Goal: Transaction & Acquisition: Purchase product/service

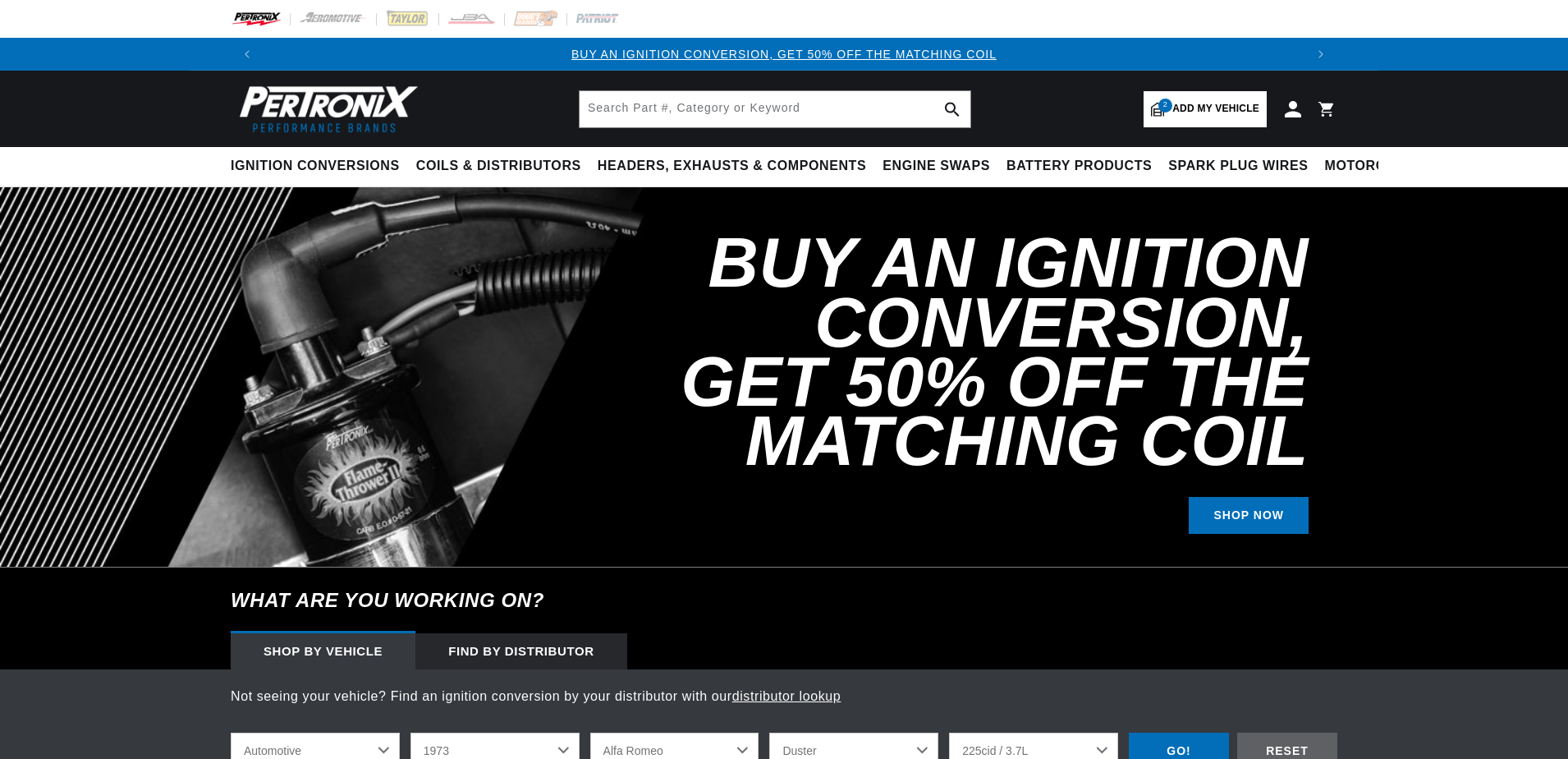
select select "1973"
select select "[GEOGRAPHIC_DATA]"
select select "Duster"
select select "225cid-3.7L"
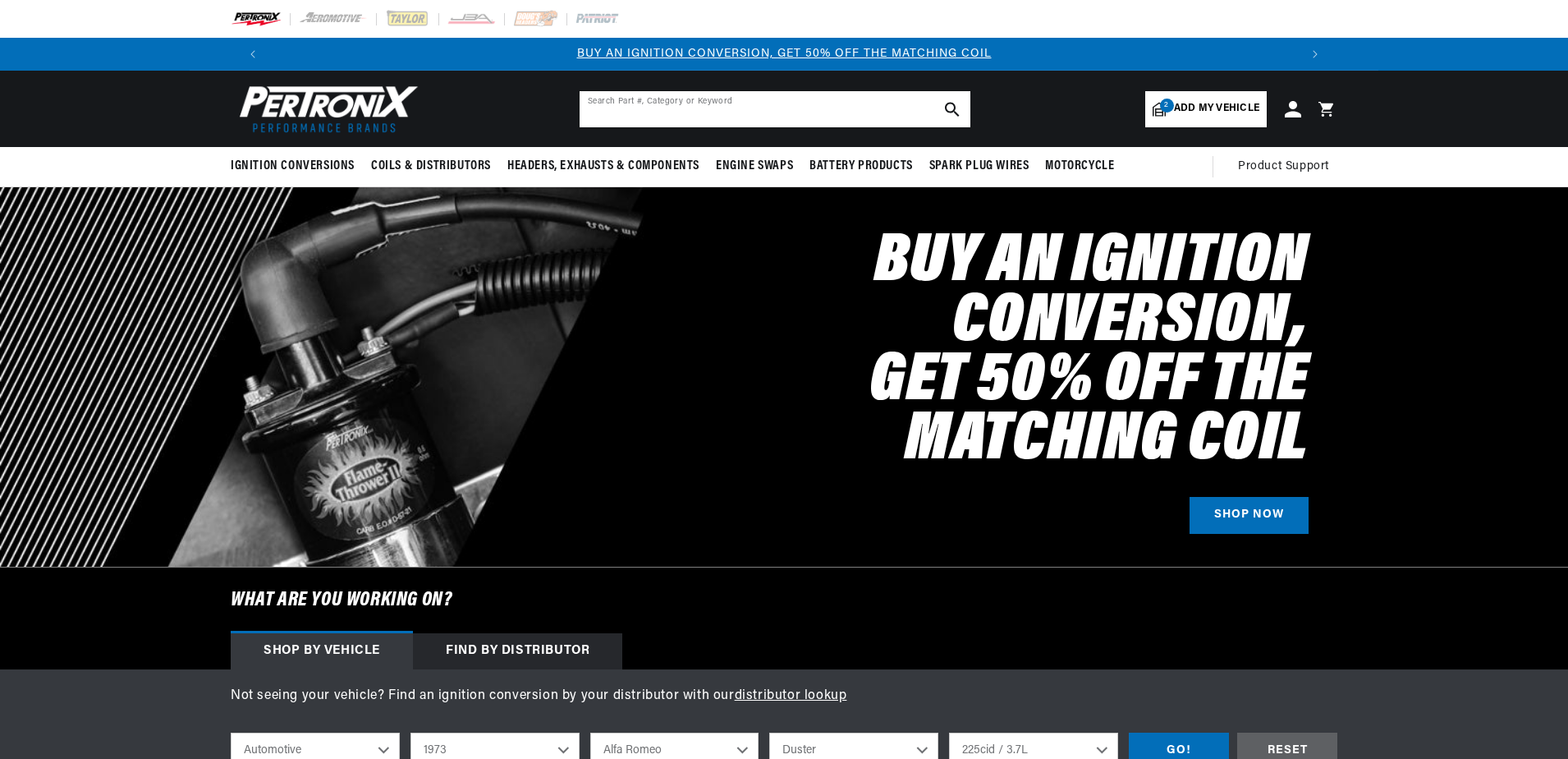
click at [792, 117] on input "text" at bounding box center [775, 108] width 391 height 36
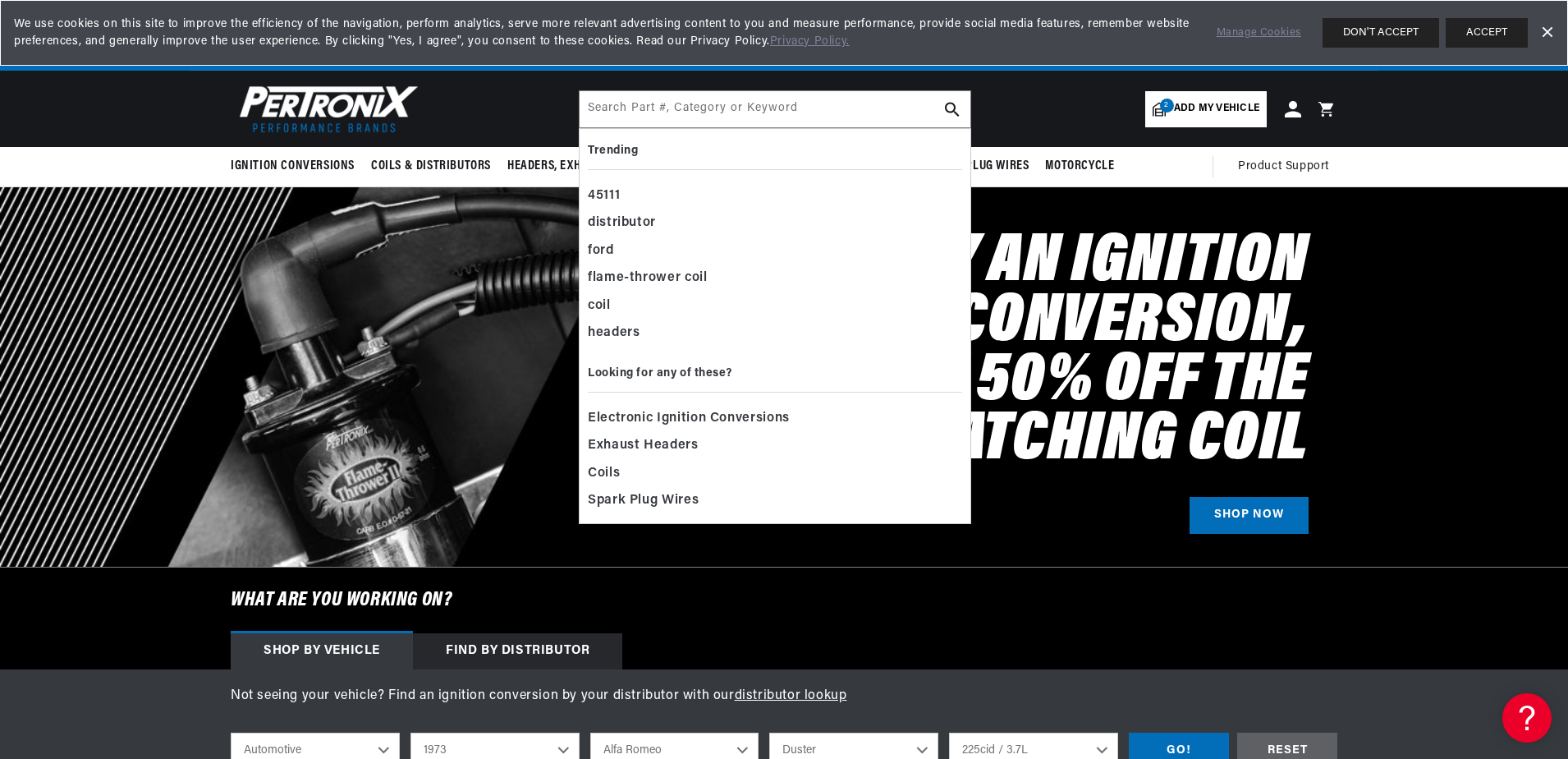
click at [1200, 115] on span "Add my vehicle" at bounding box center [1216, 108] width 85 height 16
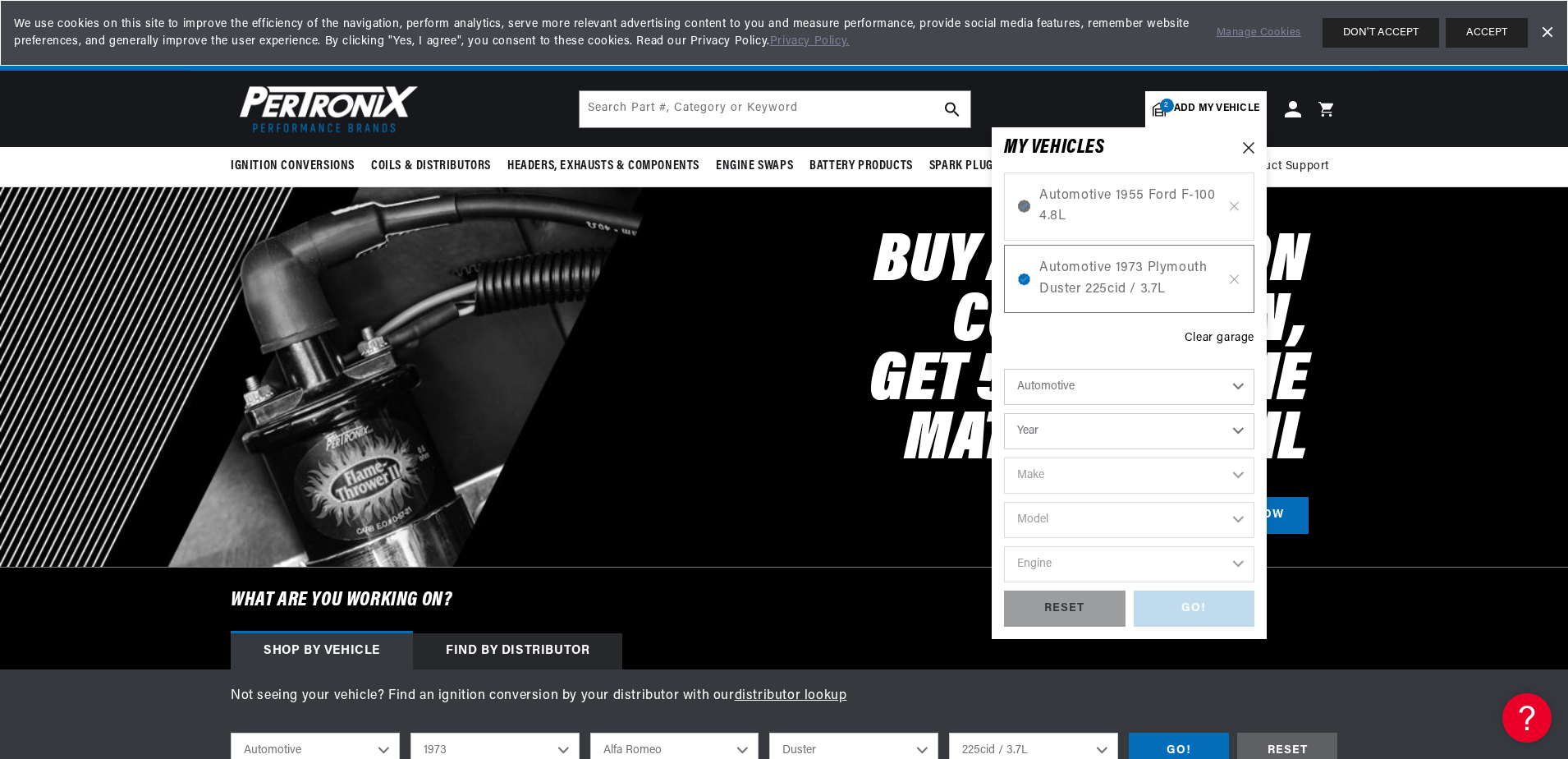
click at [1125, 439] on select "Year [DATE] 2021 2020 2019 2018 2017 2016 2015 2014 2013 2012 2011 2010 2009 20…" at bounding box center [1129, 430] width 250 height 36
select select "1978"
click at [1004, 413] on select "Year [DATE] 2021 2020 2019 2018 2017 2016 2015 2014 2013 2012 2011 2010 2009 20…" at bounding box center [1129, 430] width 250 height 36
select select "1978"
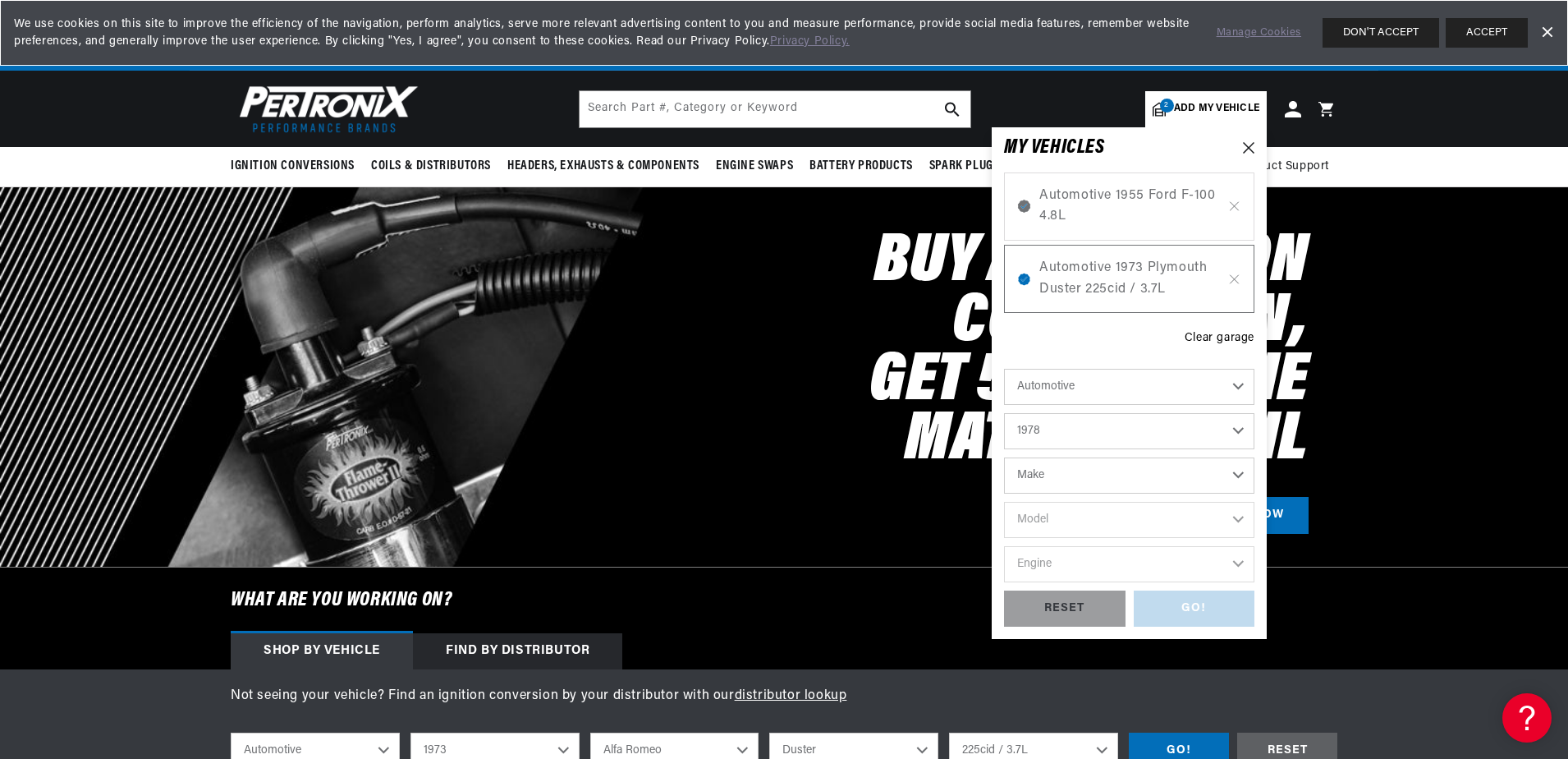
click at [1124, 476] on select "Make Alfa Romeo American Motors Audi Avanti BMW Buick Cadillac Checker Chevrole…" at bounding box center [1129, 474] width 250 height 36
select select "Fiat"
click at [1004, 457] on select "Make Alfa Romeo American Motors Audi Avanti BMW Buick Cadillac Checker Chevrole…" at bounding box center [1129, 474] width 250 height 36
select select "Fiat"
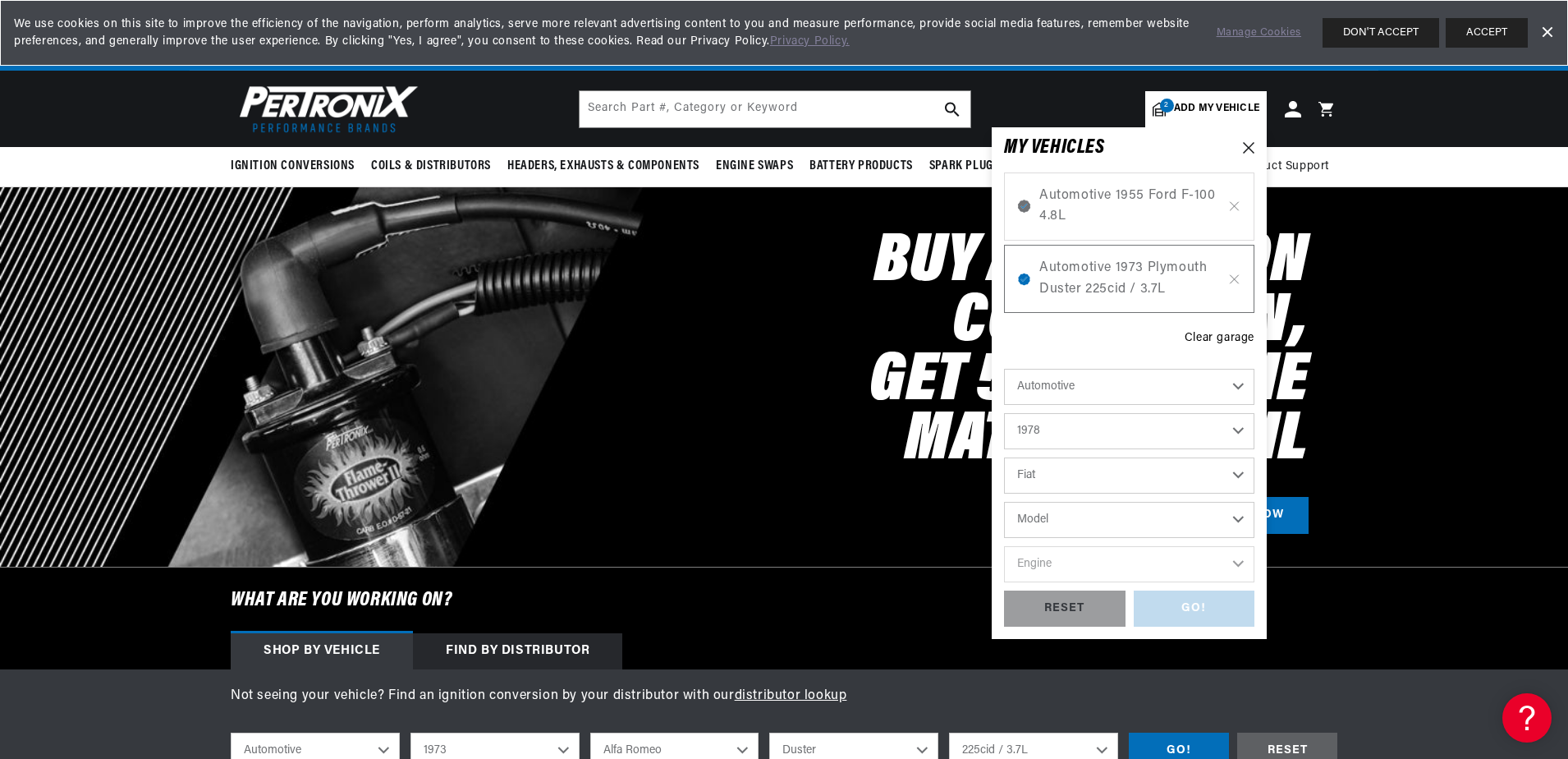
click at [1110, 523] on select "Model 238B 241 T 242 850 T Bi" at bounding box center [1129, 519] width 250 height 36
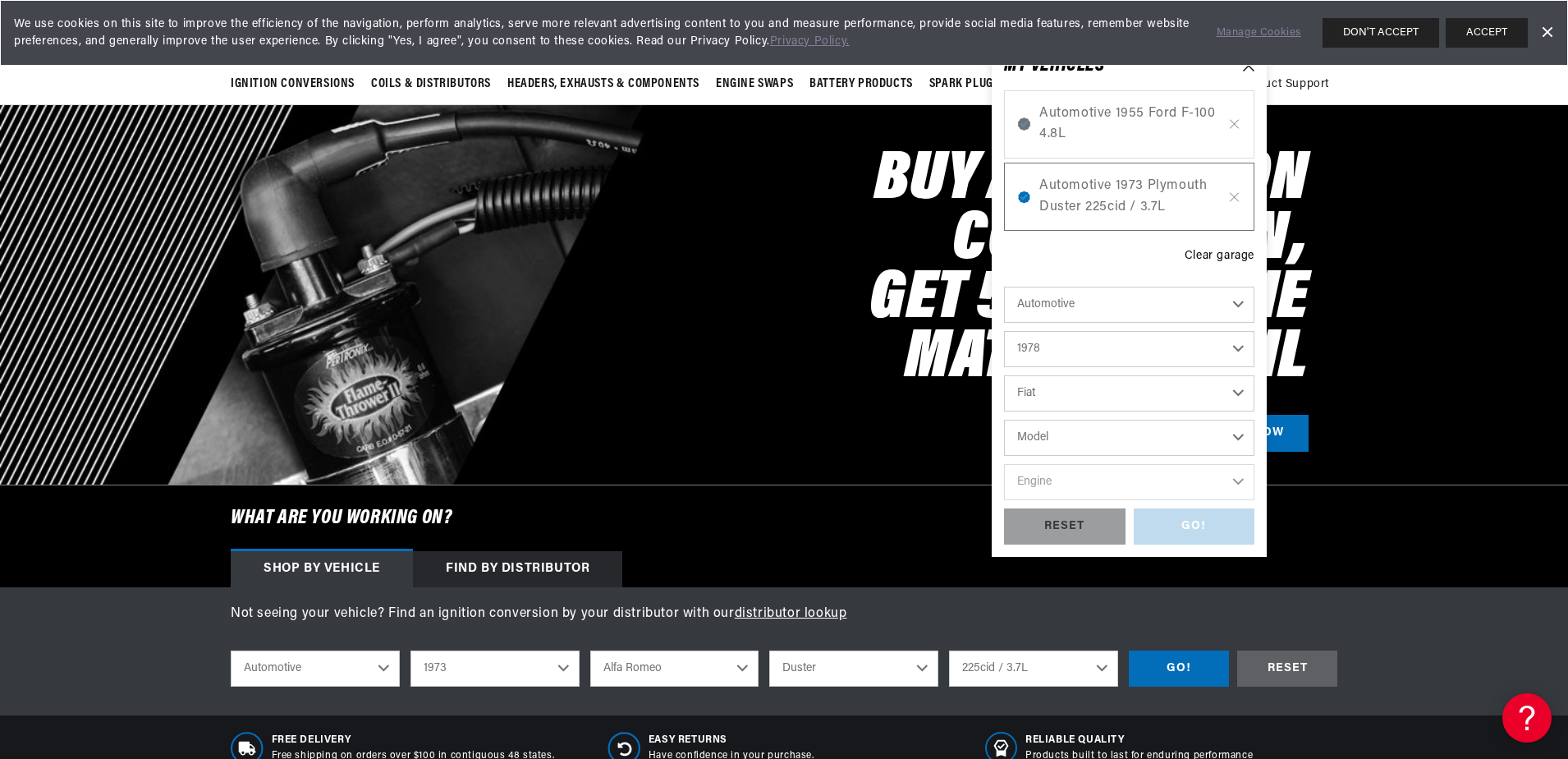
click at [1098, 436] on select "Model 238B 241 T 242 850 T Bi" at bounding box center [1129, 437] width 250 height 36
click at [1172, 656] on div "GO!" at bounding box center [1178, 669] width 100 height 37
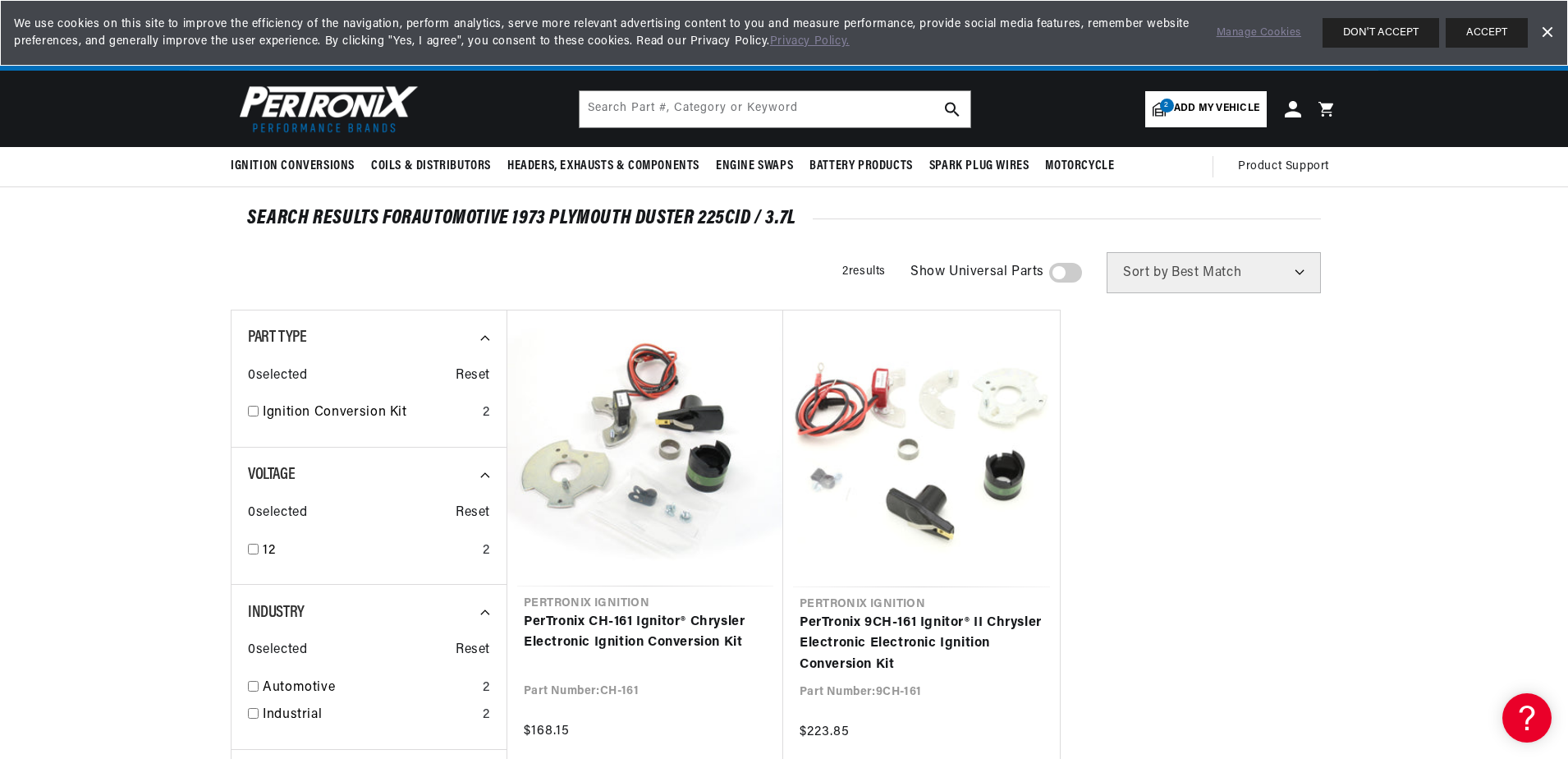
scroll to position [0, 1025]
click at [1240, 107] on span "Add my vehicle" at bounding box center [1216, 108] width 85 height 16
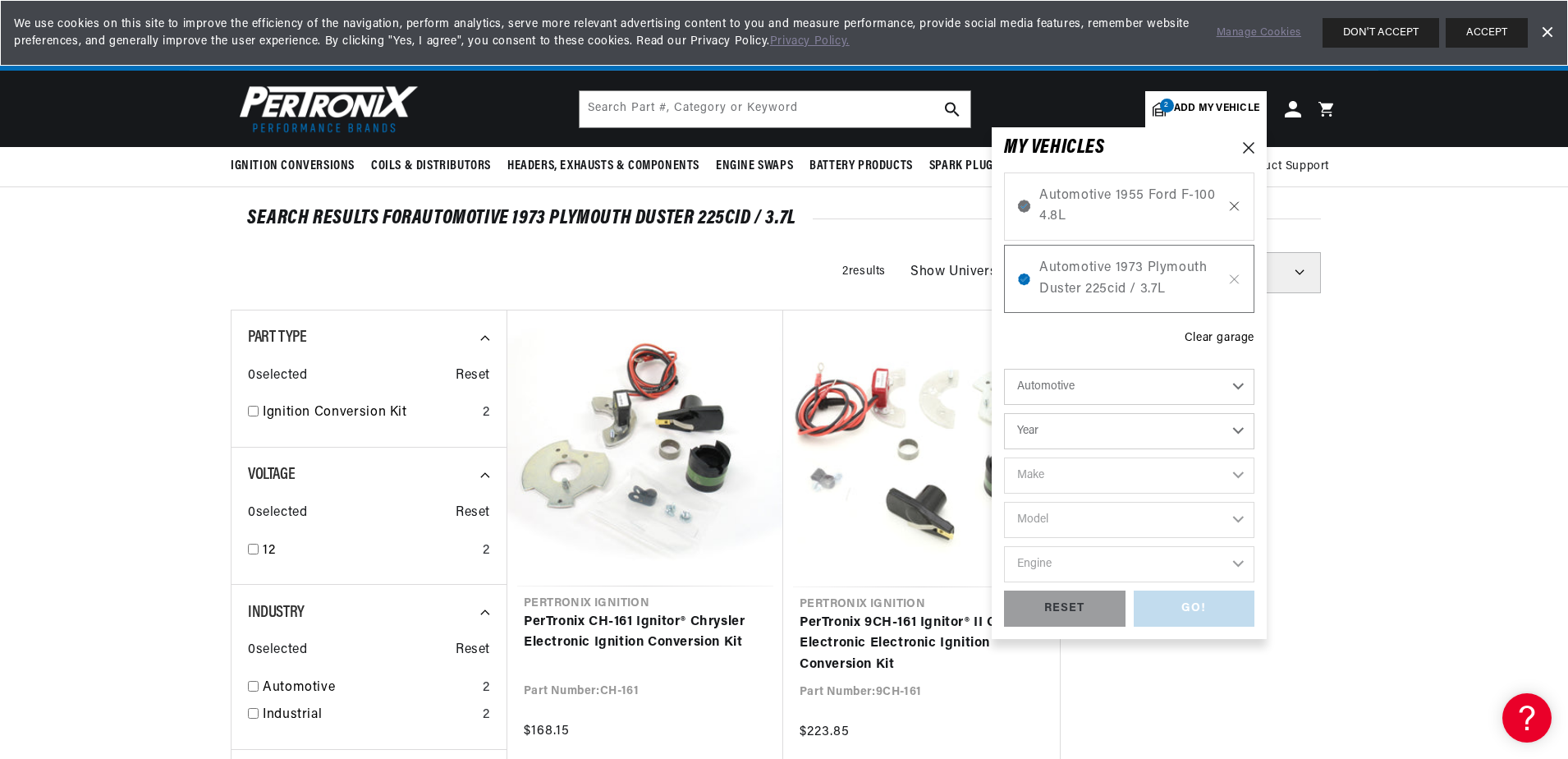
click at [1234, 204] on icon at bounding box center [1233, 206] width 14 height 13
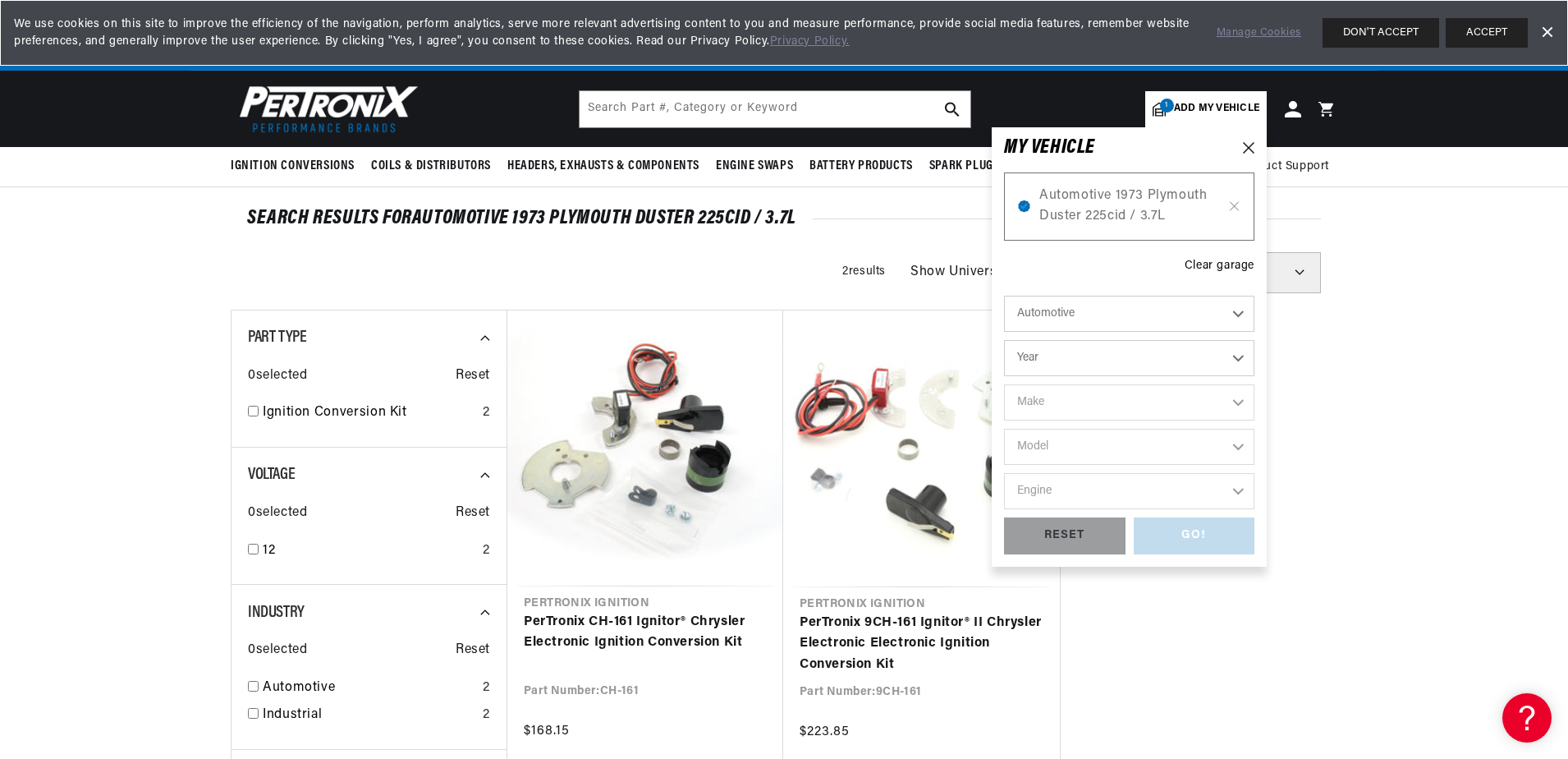
click at [1234, 204] on icon at bounding box center [1233, 206] width 14 height 13
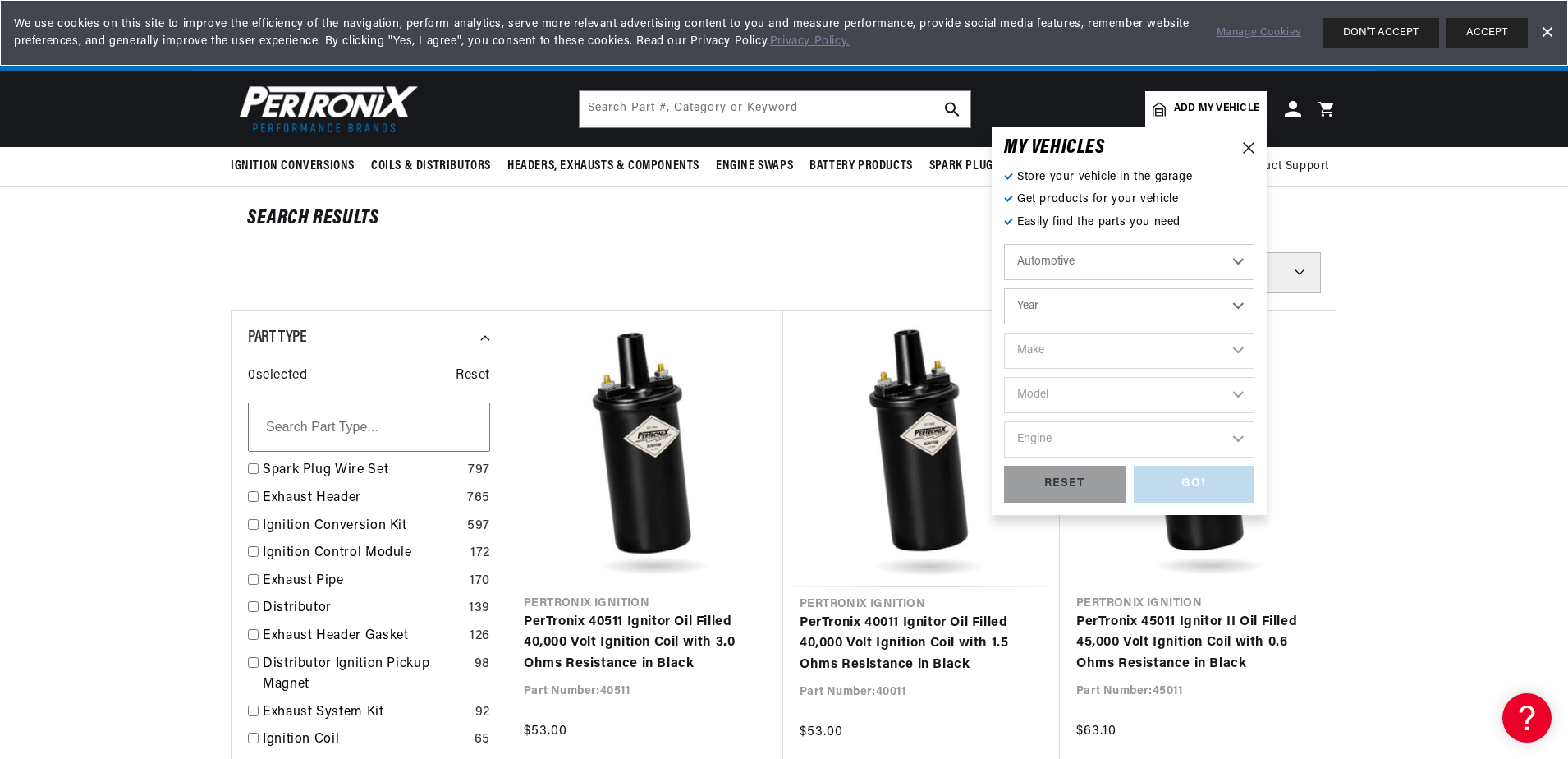
scroll to position [0, 2051]
click at [1059, 318] on select "Year [DATE] 2021 2020 2019 2018 2017 2016 2015 2014 2013 2012 2011 2010 2009 20…" at bounding box center [1129, 306] width 250 height 36
select select "1978"
click at [1004, 288] on select "Year [DATE] 2021 2020 2019 2018 2017 2016 2015 2014 2013 2012 2011 2010 2009 20…" at bounding box center [1129, 306] width 250 height 36
select select "1978"
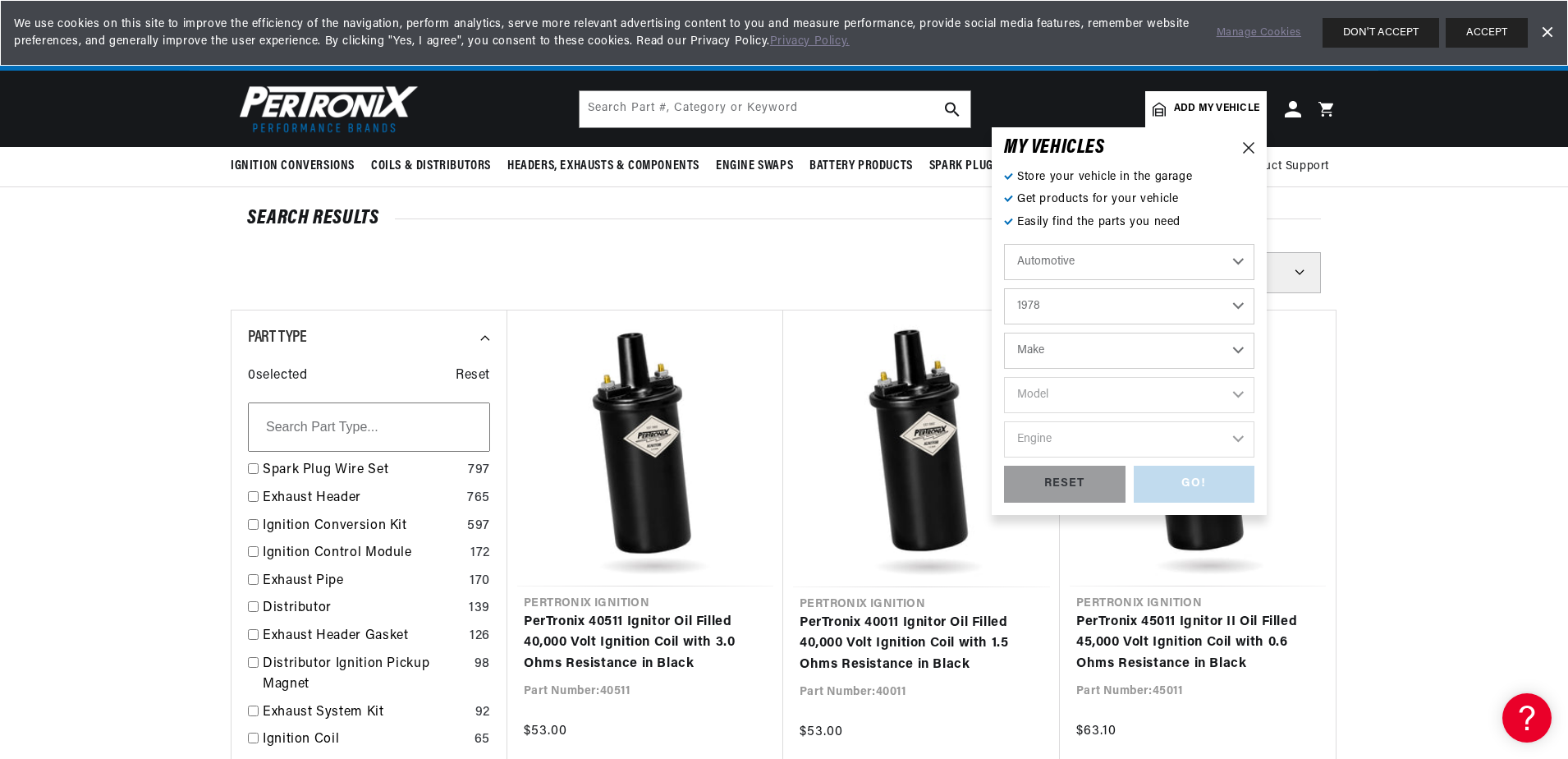
click at [1062, 344] on select "Make Alfa Romeo American Motors Audi Avanti BMW Buick Cadillac Checker Chevrole…" at bounding box center [1129, 350] width 250 height 36
select select "Fiat"
click at [1004, 332] on select "Make Alfa Romeo American Motors Audi Avanti BMW Buick Cadillac Checker Chevrole…" at bounding box center [1129, 350] width 250 height 36
select select "Fiat"
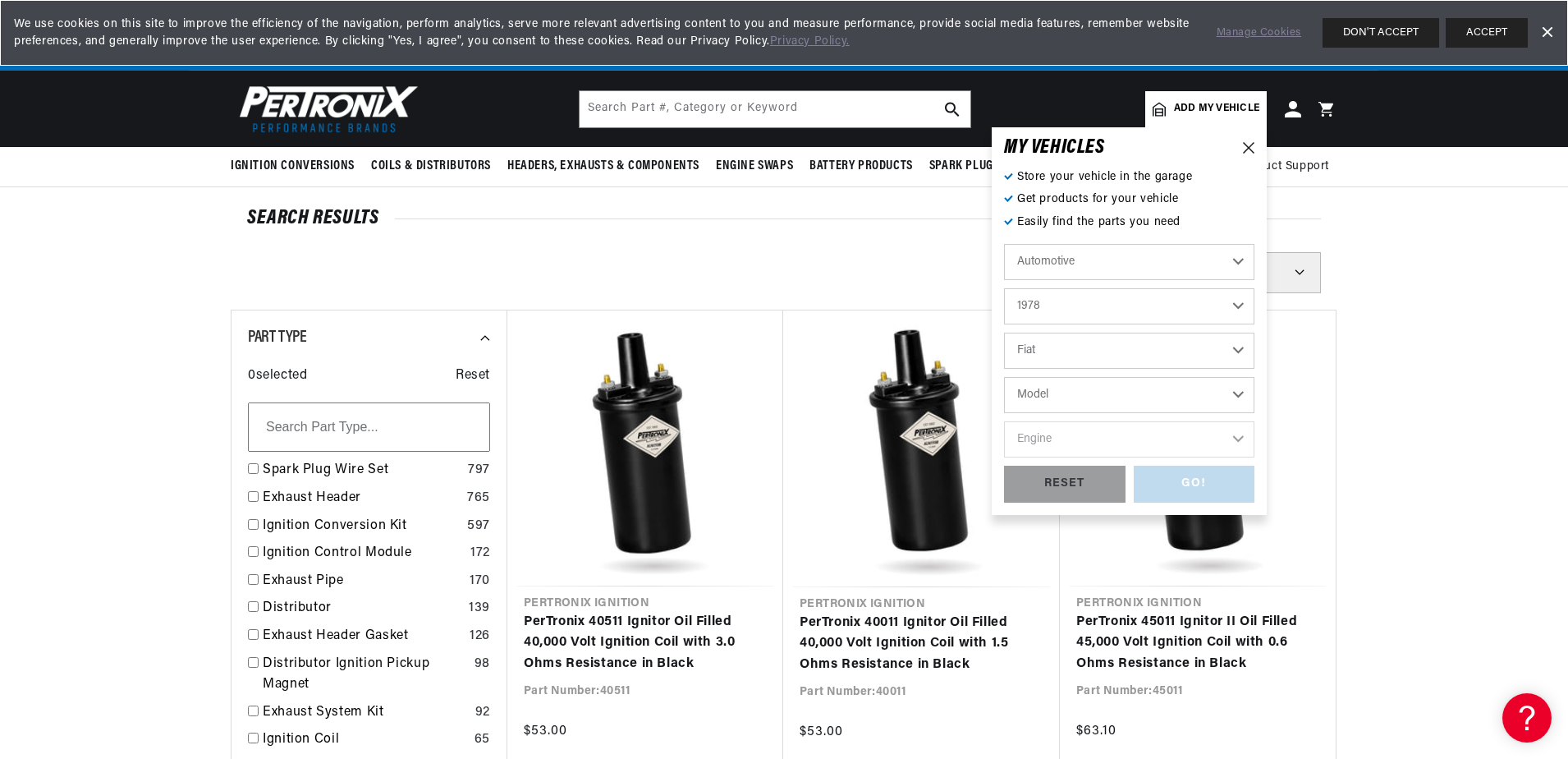
click at [1085, 393] on select "Model 238B 241 T 242 850 T Bi" at bounding box center [1129, 395] width 250 height 36
click at [1103, 399] on select "Model 238B 241 T 242 850 T Bi" at bounding box center [1129, 395] width 250 height 36
click at [1217, 483] on div "GO! RESET" at bounding box center [1129, 484] width 250 height 37
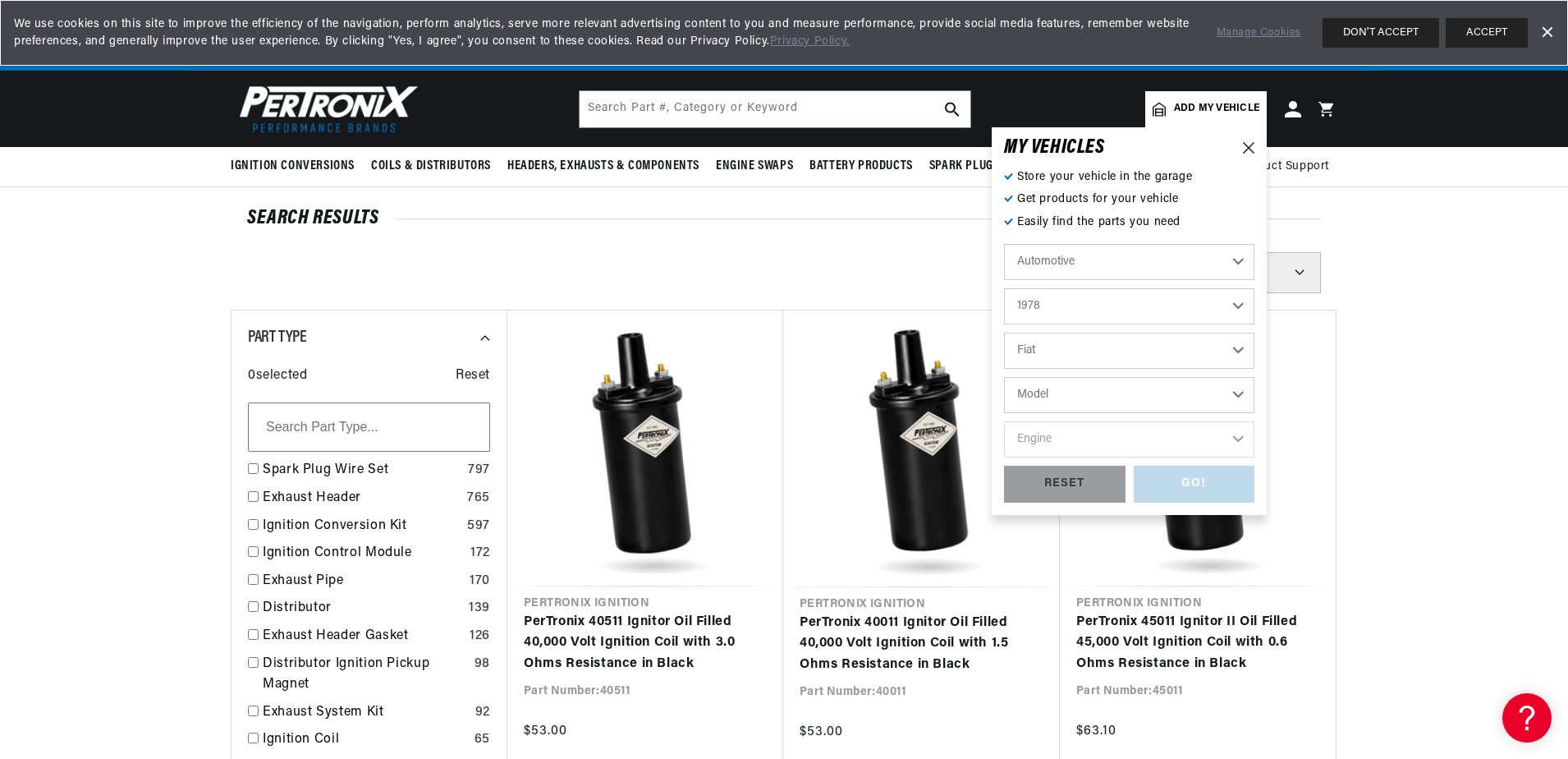
click at [1195, 390] on select "Model 238B 241 T 242 850 T Bi" at bounding box center [1129, 395] width 250 height 36
click at [792, 101] on input "text" at bounding box center [775, 108] width 391 height 36
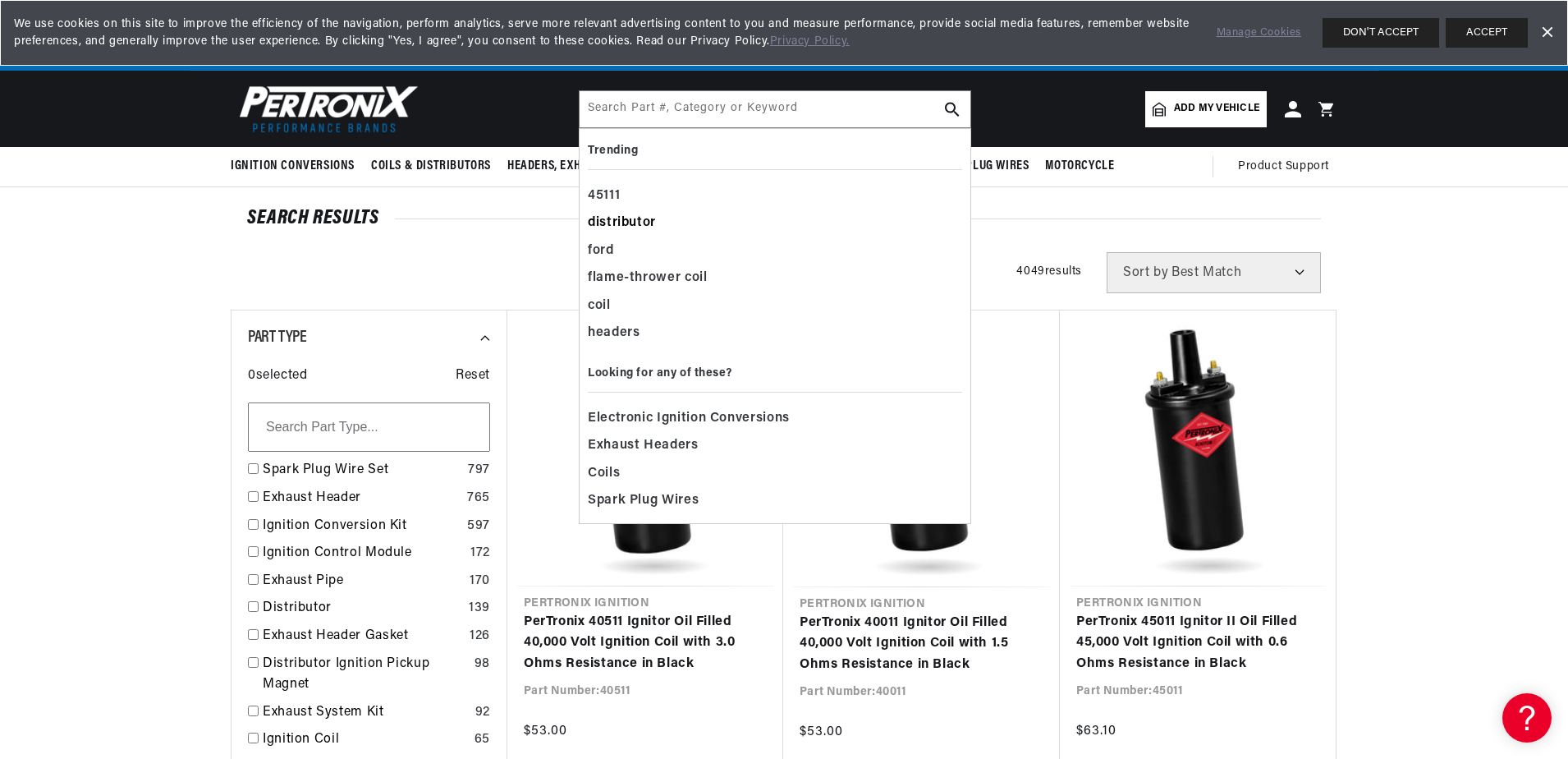
click at [619, 213] on div "distributor" at bounding box center [775, 223] width 374 height 28
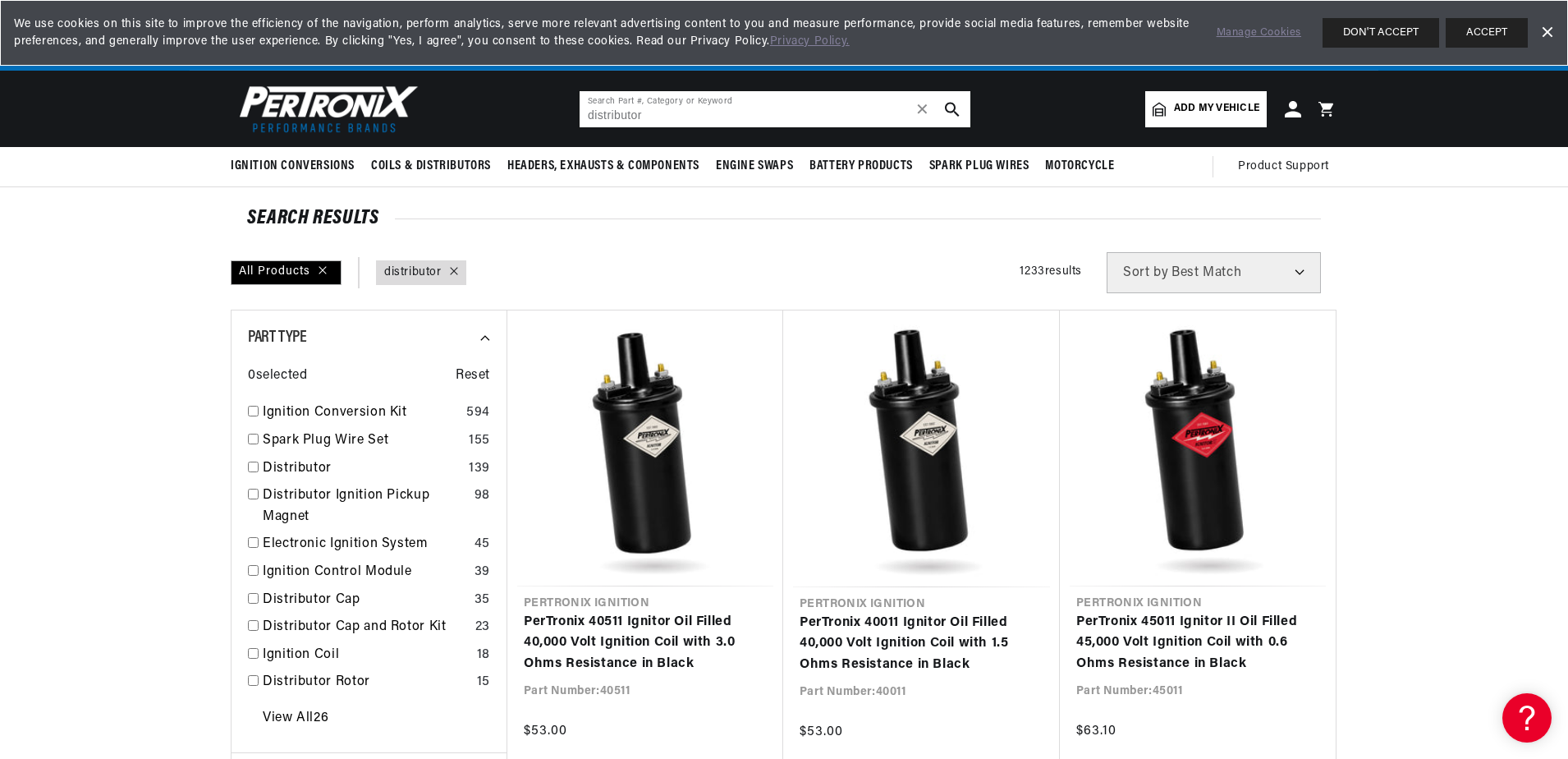
click at [704, 113] on input "distributor" at bounding box center [775, 108] width 391 height 36
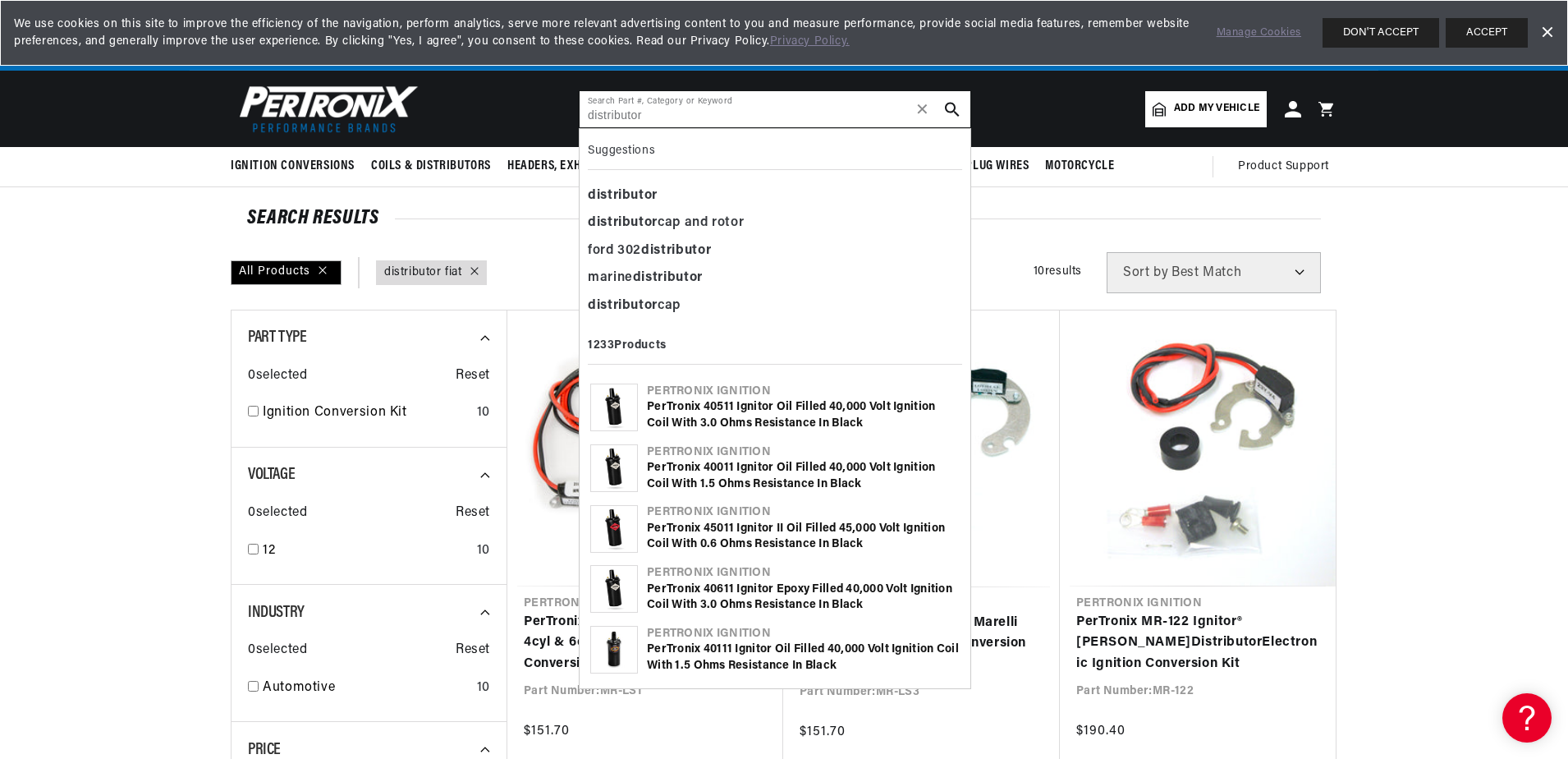
type input "distributor"
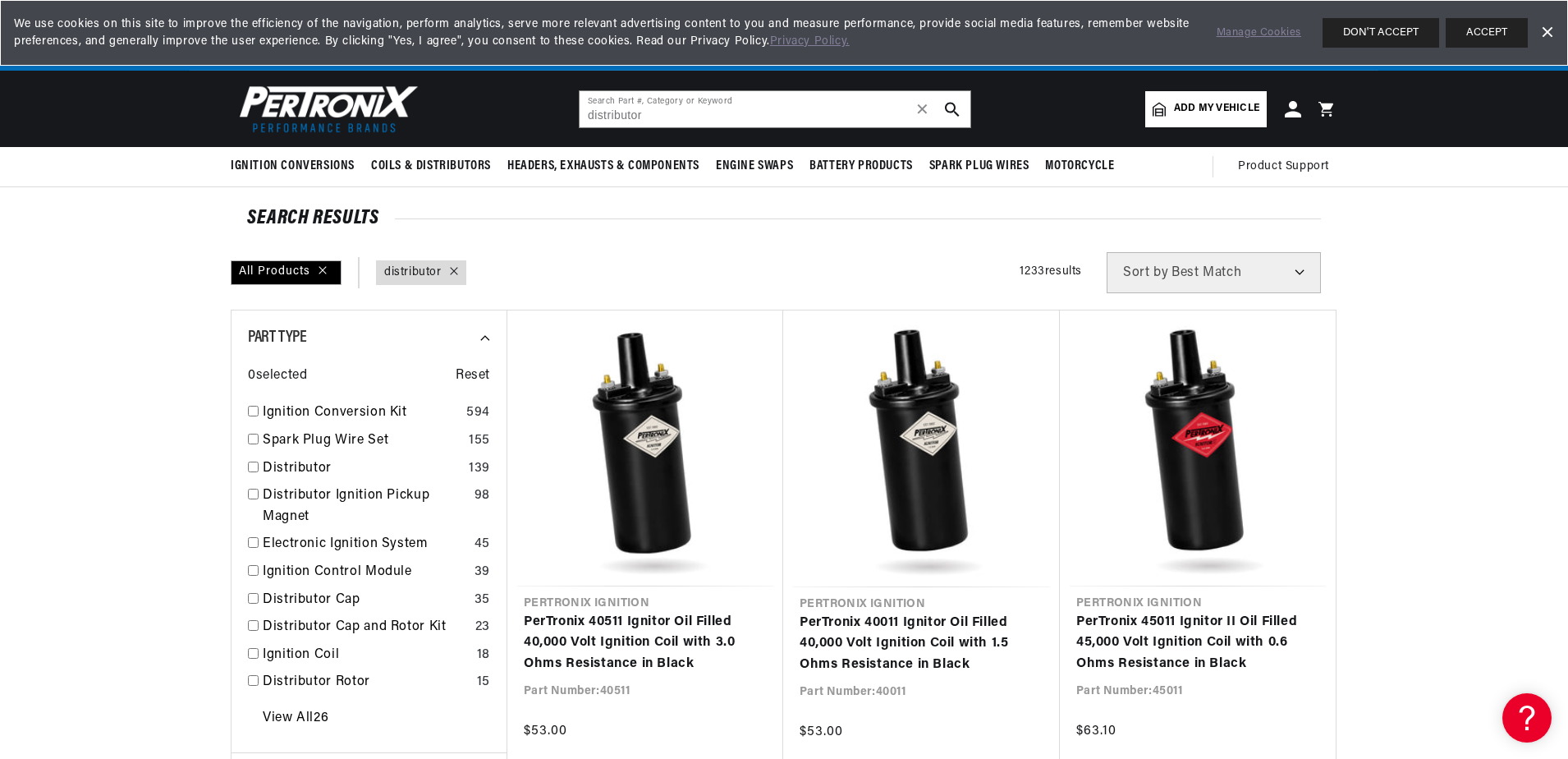
click at [949, 100] on button "search button" at bounding box center [951, 108] width 36 height 36
click at [950, 112] on use "search button" at bounding box center [951, 108] width 14 height 14
click at [951, 106] on icon "search button" at bounding box center [952, 109] width 15 height 15
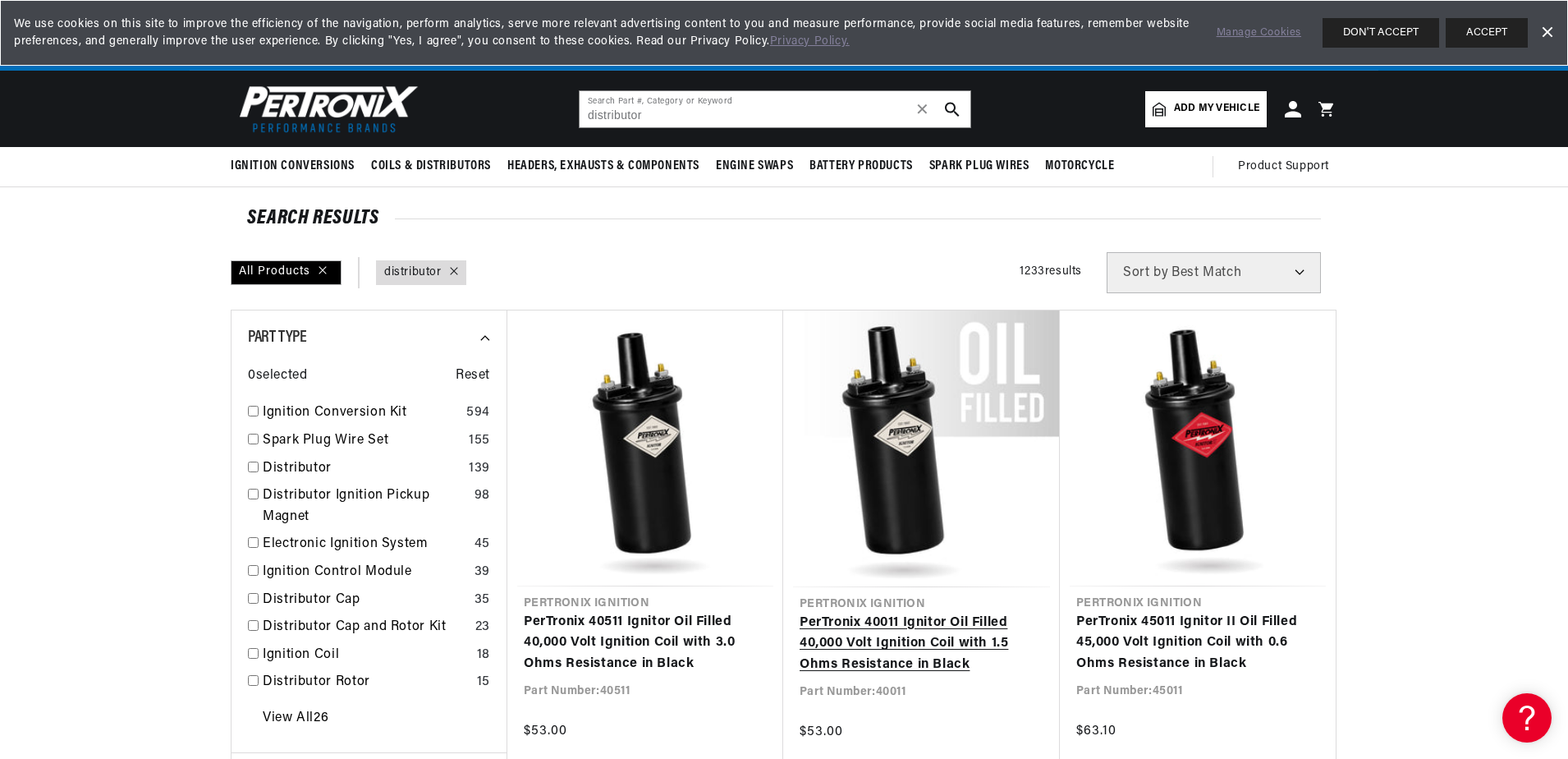
scroll to position [0, 0]
